Goal: Check status: Check status

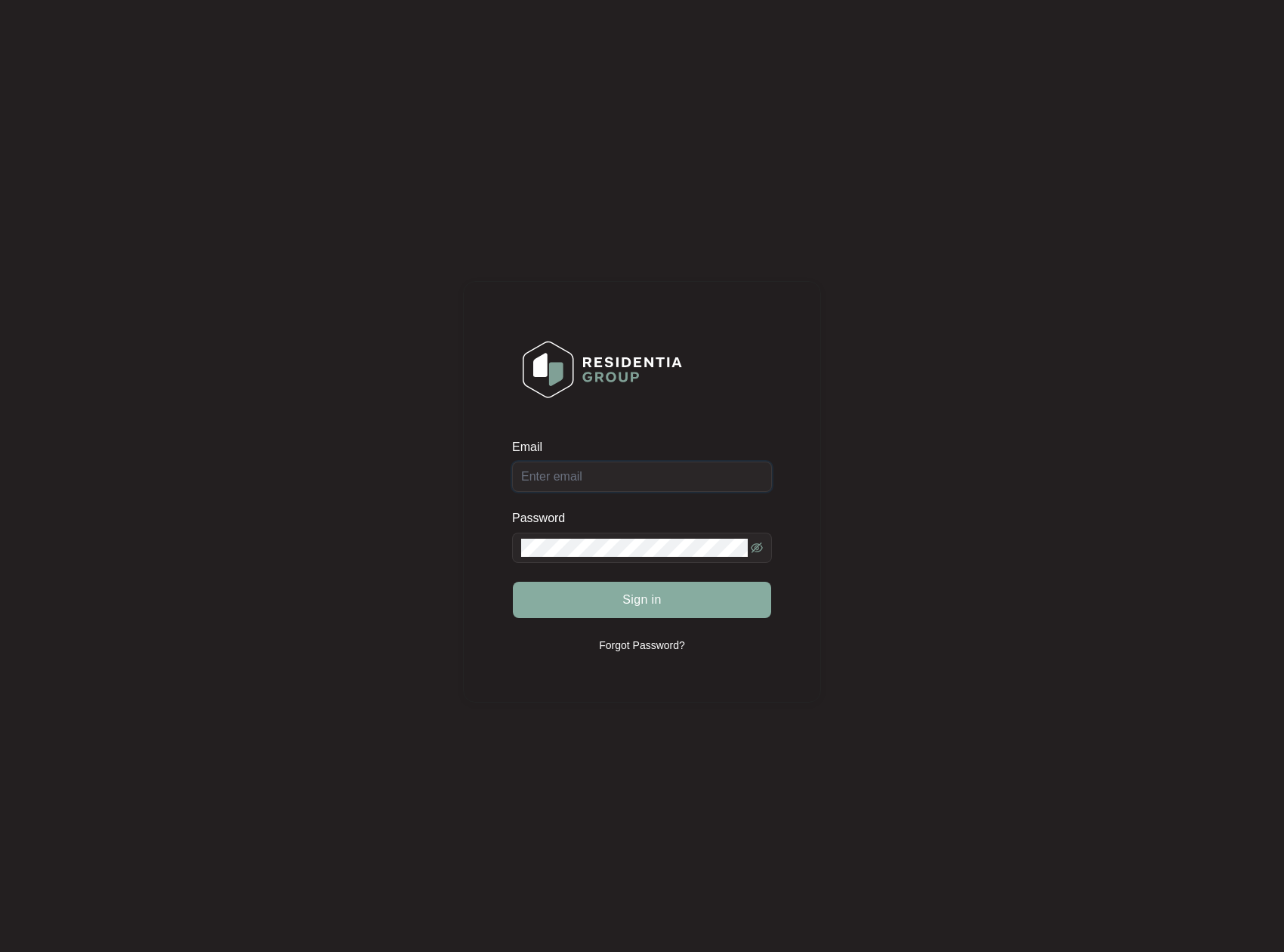
type input "[EMAIL_ADDRESS][DOMAIN_NAME]"
drag, startPoint x: 633, startPoint y: 594, endPoint x: 575, endPoint y: 426, distance: 177.7
click at [632, 594] on span "Sign in" at bounding box center [642, 599] width 39 height 18
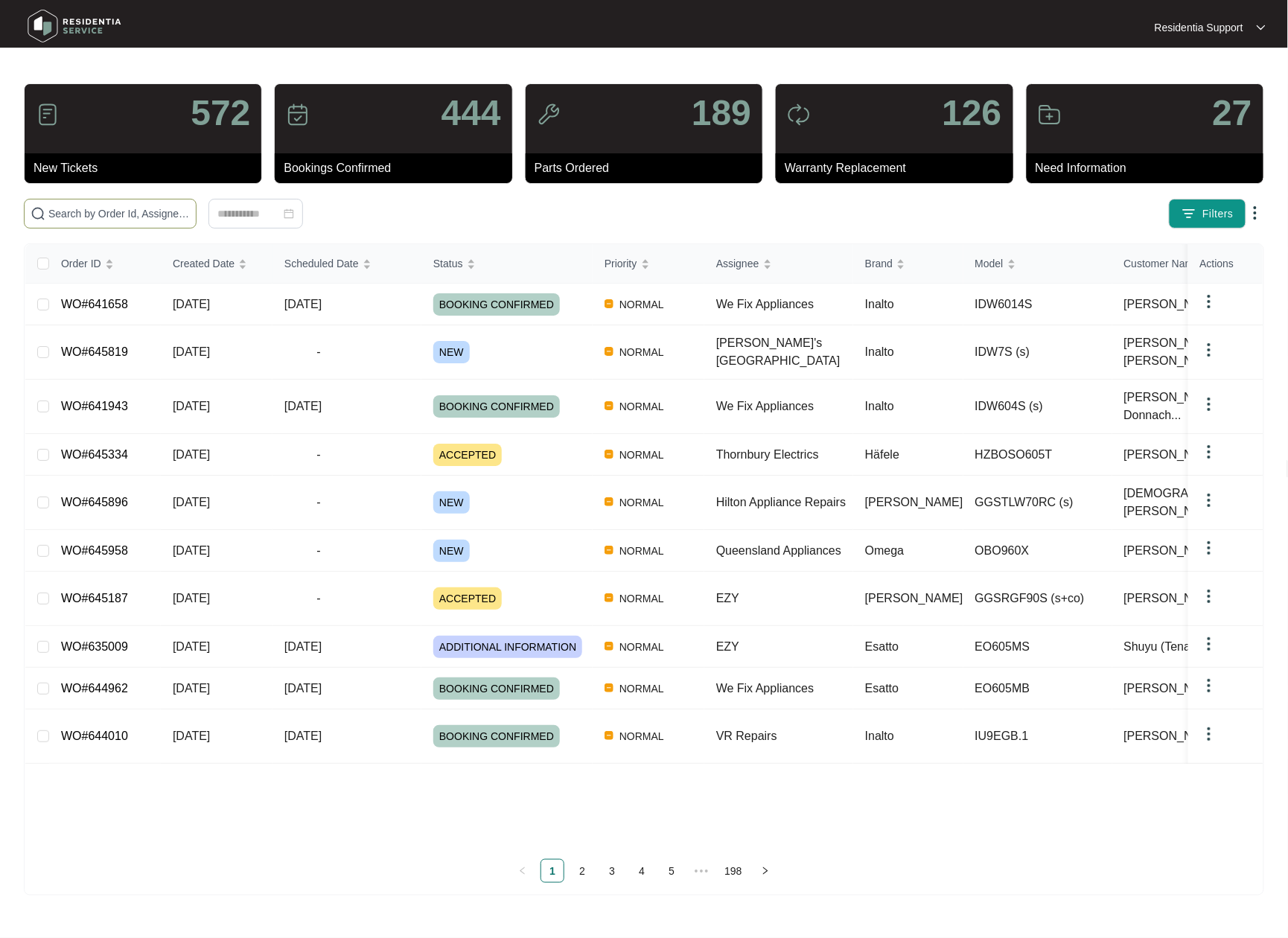
click at [110, 218] on input "text" at bounding box center [119, 214] width 141 height 17
paste input "645819"
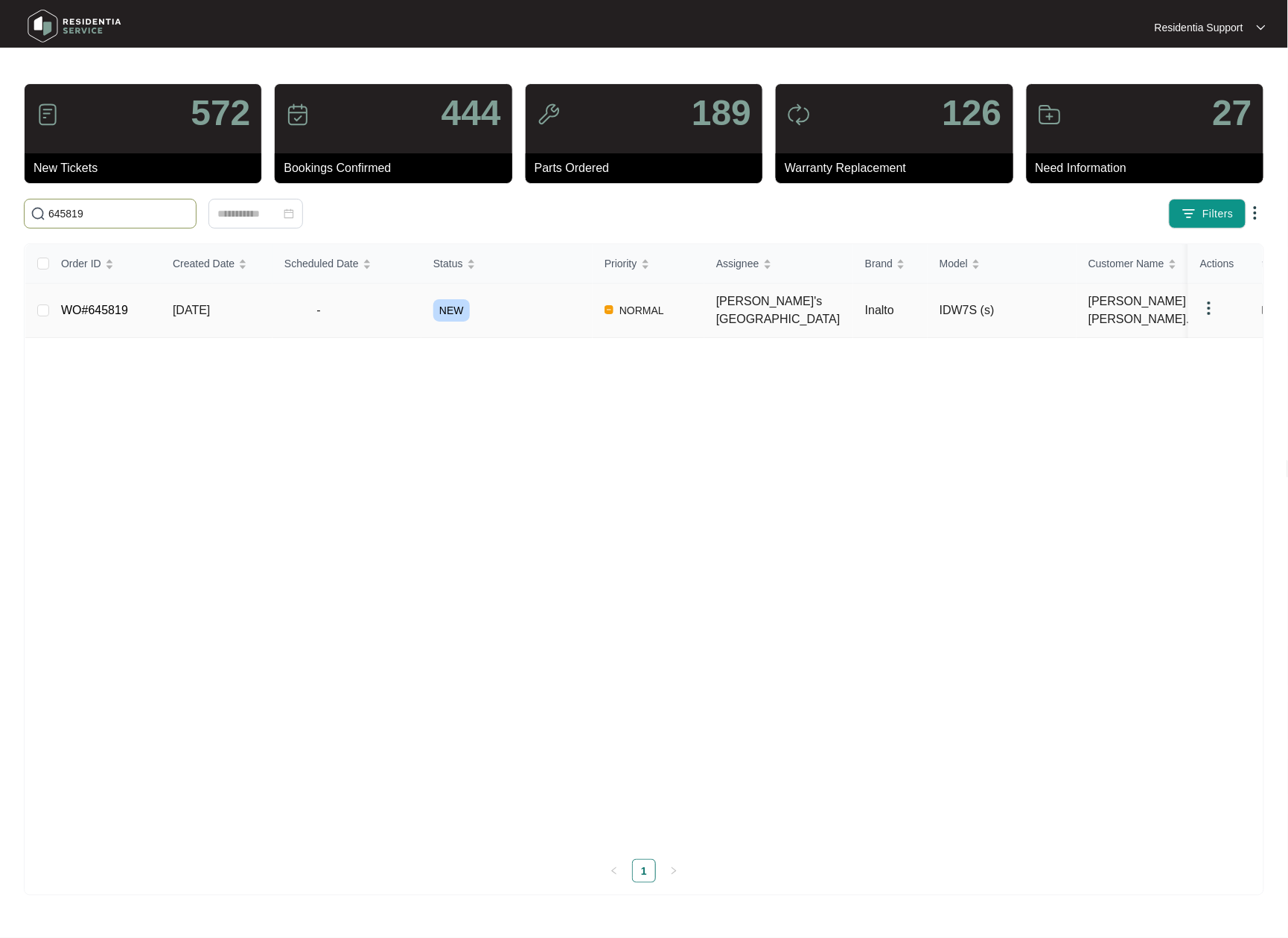
type input "645819"
click at [263, 309] on td "[DATE]" at bounding box center [217, 310] width 112 height 54
